Goal: Browse casually

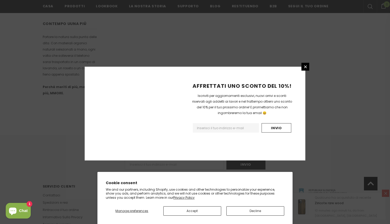
scroll to position [310, 0]
